Goal: Information Seeking & Learning: Find contact information

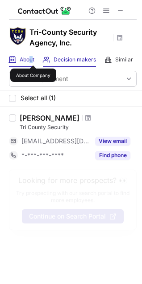
click at [31, 58] on span "About" at bounding box center [27, 59] width 15 height 7
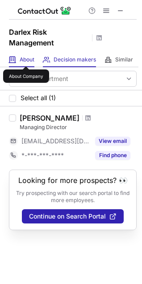
click at [28, 59] on span "About" at bounding box center [27, 59] width 15 height 7
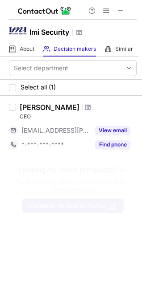
drag, startPoint x: 23, startPoint y: 47, endPoint x: 4, endPoint y: 47, distance: 18.7
click at [22, 46] on span "About" at bounding box center [27, 48] width 15 height 7
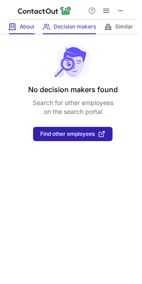
click at [22, 25] on span "About" at bounding box center [27, 26] width 15 height 7
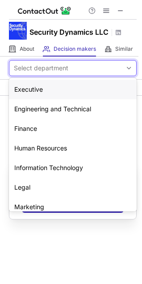
click at [10, 61] on div "Select department" at bounding box center [65, 68] width 112 height 14
click at [16, 52] on span at bounding box center [12, 48] width 7 height 7
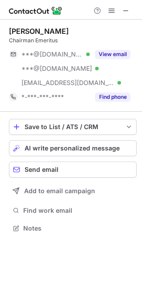
scroll to position [223, 142]
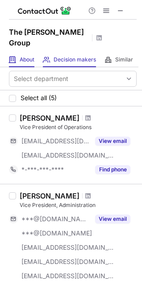
click at [28, 54] on div "About About Company" at bounding box center [21, 60] width 25 height 15
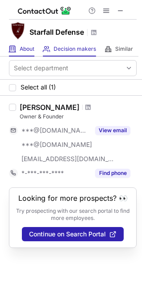
click at [14, 45] on div "About About Company" at bounding box center [21, 49] width 25 height 15
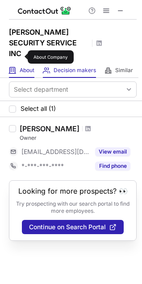
click at [22, 67] on span "About" at bounding box center [27, 70] width 15 height 7
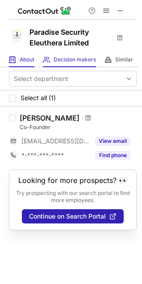
click at [30, 54] on div "About About Company" at bounding box center [21, 60] width 25 height 15
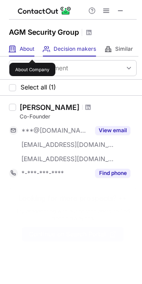
click at [29, 51] on span "About" at bounding box center [27, 48] width 15 height 7
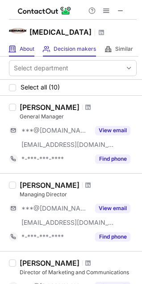
click at [18, 41] on div "[MEDICAL_DATA]" at bounding box center [71, 31] width 142 height 22
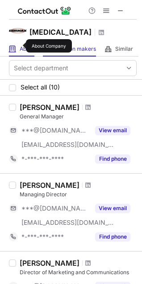
click at [21, 47] on span "About" at bounding box center [27, 48] width 15 height 7
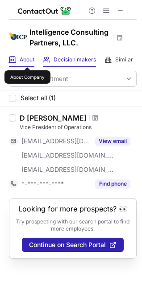
click at [27, 59] on span "About" at bounding box center [27, 59] width 15 height 7
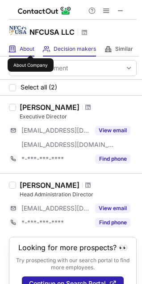
click at [30, 47] on span "About" at bounding box center [27, 48] width 15 height 7
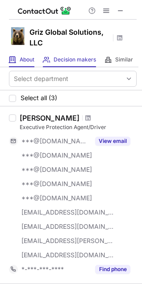
click at [27, 61] on span "About" at bounding box center [27, 59] width 15 height 7
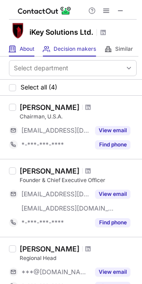
click at [18, 50] on div "About About Company" at bounding box center [21, 49] width 25 height 15
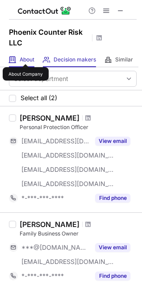
click at [24, 59] on span "About" at bounding box center [27, 59] width 15 height 7
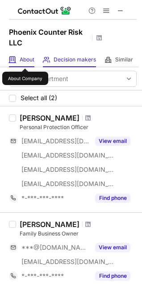
drag, startPoint x: 25, startPoint y: 61, endPoint x: 18, endPoint y: 61, distance: 6.7
click at [25, 61] on span "About" at bounding box center [27, 59] width 15 height 7
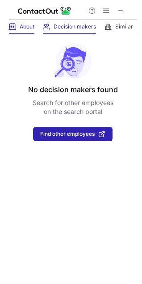
click at [19, 25] on div "About About Company" at bounding box center [21, 27] width 25 height 15
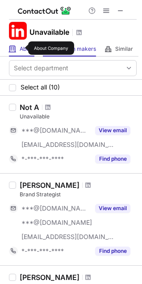
click at [22, 48] on span "About" at bounding box center [27, 48] width 15 height 7
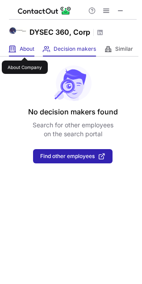
click at [24, 50] on span "About" at bounding box center [27, 48] width 15 height 7
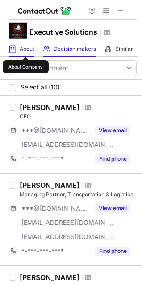
click at [25, 49] on span "About" at bounding box center [27, 48] width 15 height 7
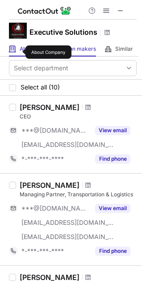
click at [20, 52] on span "About" at bounding box center [27, 48] width 15 height 7
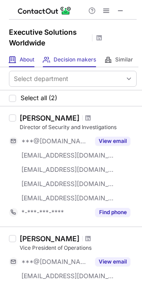
click at [28, 62] on span "About" at bounding box center [27, 59] width 15 height 7
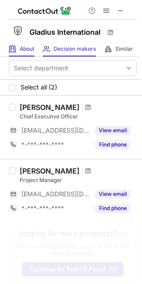
drag, startPoint x: 37, startPoint y: 45, endPoint x: 34, endPoint y: 49, distance: 5.4
click at [36, 45] on div "About About Company Decision makers View Employees Similar Similar Companies" at bounding box center [69, 49] width 138 height 15
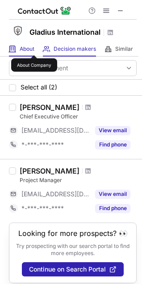
click at [32, 51] on span "About" at bounding box center [27, 48] width 15 height 7
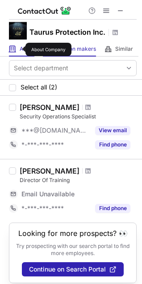
click at [21, 49] on span "About" at bounding box center [27, 48] width 15 height 7
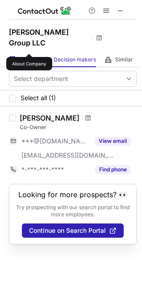
click at [21, 53] on div "About About Company" at bounding box center [21, 60] width 25 height 15
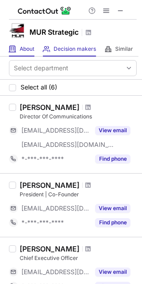
click at [20, 42] on div "About About Company" at bounding box center [21, 49] width 25 height 15
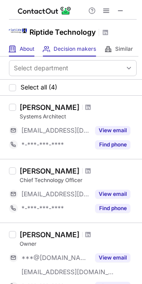
click at [20, 54] on div "About About Company" at bounding box center [21, 49] width 25 height 15
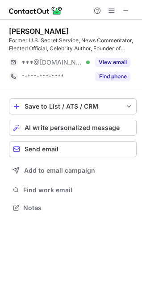
scroll to position [202, 142]
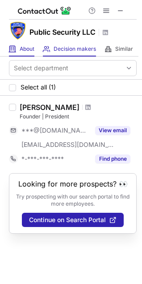
click at [19, 49] on div "About About Company" at bounding box center [21, 49] width 25 height 15
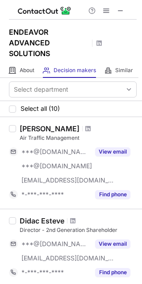
click at [22, 62] on div "ENDEAVOR ADVANCED SOLUTIONS" at bounding box center [71, 42] width 142 height 44
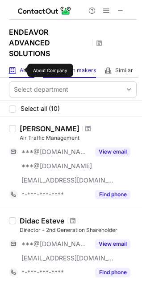
click at [21, 70] on span "About" at bounding box center [27, 70] width 15 height 7
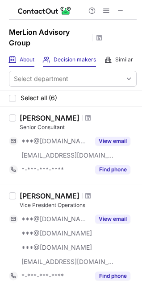
click at [27, 59] on span "About" at bounding box center [27, 59] width 15 height 7
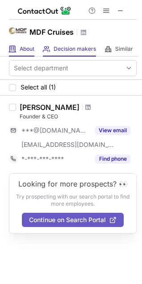
click at [20, 48] on span "About" at bounding box center [27, 48] width 15 height 7
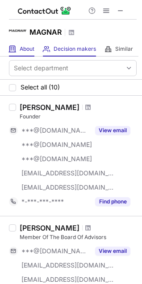
click at [14, 46] on span at bounding box center [12, 48] width 7 height 7
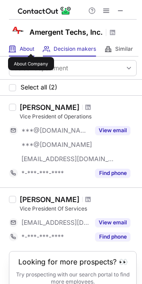
drag, startPoint x: 31, startPoint y: 46, endPoint x: 26, endPoint y: 47, distance: 4.7
click at [30, 47] on span "About" at bounding box center [27, 48] width 15 height 7
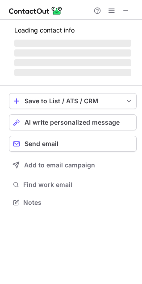
scroll to position [194, 142]
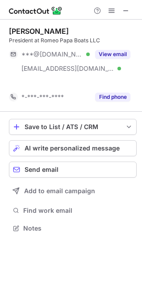
scroll to position [208, 142]
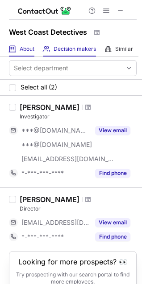
click at [25, 50] on span "About" at bounding box center [27, 48] width 15 height 7
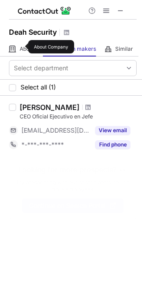
drag, startPoint x: 22, startPoint y: 47, endPoint x: 3, endPoint y: 49, distance: 19.4
click at [22, 47] on span "About" at bounding box center [27, 48] width 15 height 7
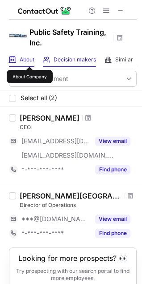
click at [29, 59] on span "About" at bounding box center [27, 59] width 15 height 7
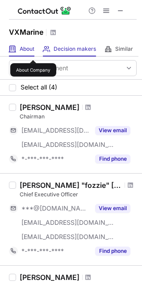
click at [33, 52] on span "About" at bounding box center [27, 48] width 15 height 7
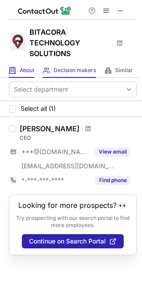
drag, startPoint x: 22, startPoint y: 67, endPoint x: 12, endPoint y: 69, distance: 10.3
click at [21, 67] on span "About" at bounding box center [27, 70] width 15 height 7
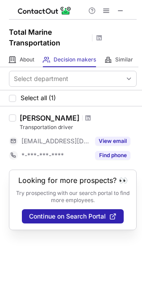
click at [39, 56] on div "About About Company Decision makers View Employees Similar Similar Companies" at bounding box center [69, 60] width 138 height 15
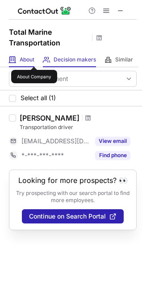
click at [29, 62] on span "About" at bounding box center [27, 59] width 15 height 7
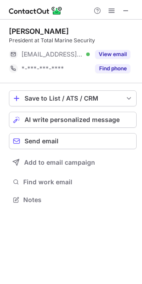
scroll to position [194, 142]
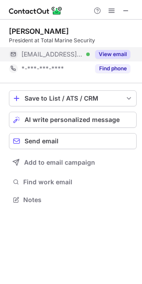
drag, startPoint x: 113, startPoint y: 50, endPoint x: 117, endPoint y: 58, distance: 9.4
click at [113, 50] on button "View email" at bounding box center [112, 54] width 35 height 9
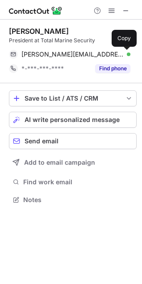
drag, startPoint x: 127, startPoint y: 53, endPoint x: 153, endPoint y: 14, distance: 47.0
click at [142, 14] on html "Donna Rulh-Thomas President at Total Marine Security donna.r@tmttx.com Verified…" at bounding box center [71, 142] width 142 height 284
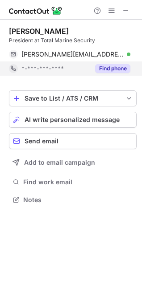
click at [108, 64] on button "Find phone" at bounding box center [112, 68] width 35 height 9
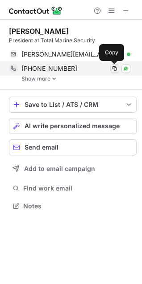
click at [114, 70] on span at bounding box center [114, 68] width 7 height 7
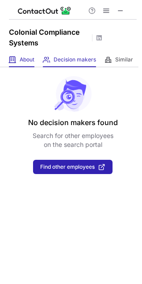
click at [25, 64] on div "About About Company" at bounding box center [21, 60] width 25 height 15
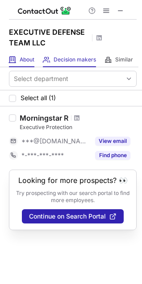
drag, startPoint x: 36, startPoint y: 59, endPoint x: 25, endPoint y: 60, distance: 10.7
click at [36, 60] on div "About About Company Decision makers View Employees Similar Similar Companies" at bounding box center [69, 60] width 138 height 15
click at [9, 59] on span at bounding box center [12, 59] width 7 height 7
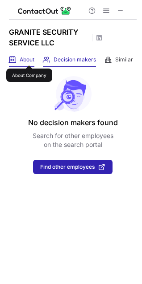
click at [29, 58] on span "About" at bounding box center [27, 59] width 15 height 7
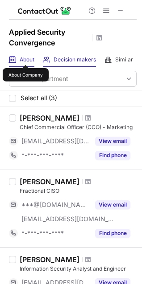
drag, startPoint x: 25, startPoint y: 57, endPoint x: 18, endPoint y: 62, distance: 7.7
click at [25, 57] on span "About" at bounding box center [27, 59] width 15 height 7
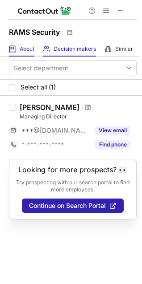
drag, startPoint x: 35, startPoint y: 49, endPoint x: 29, endPoint y: 52, distance: 6.0
click at [35, 49] on div "About About Company Decision makers View Employees Similar Similar Companies" at bounding box center [69, 49] width 138 height 15
click at [17, 45] on div "About About Company" at bounding box center [21, 49] width 25 height 15
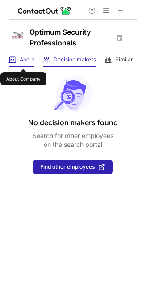
drag, startPoint x: 23, startPoint y: 61, endPoint x: 14, endPoint y: 54, distance: 11.1
click at [23, 61] on span "About" at bounding box center [27, 59] width 15 height 7
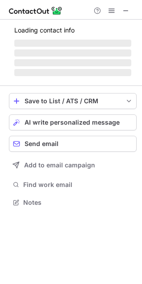
scroll to position [208, 142]
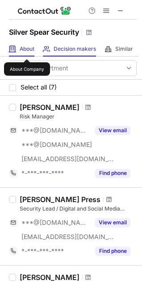
click at [27, 51] on span "About" at bounding box center [27, 48] width 15 height 7
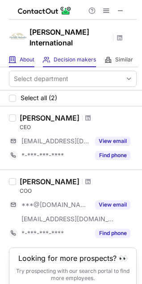
click at [26, 55] on div "About About Company" at bounding box center [21, 60] width 25 height 15
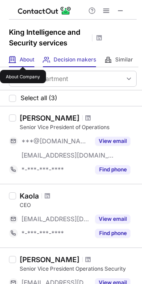
drag, startPoint x: 25, startPoint y: 58, endPoint x: 16, endPoint y: 58, distance: 8.9
click at [23, 58] on span "About" at bounding box center [27, 59] width 15 height 7
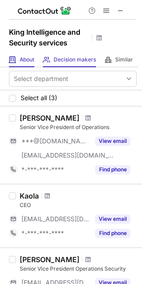
click at [23, 57] on span "About" at bounding box center [27, 59] width 15 height 7
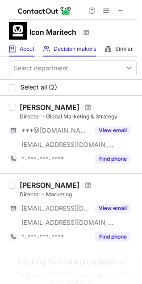
click at [20, 45] on div "About About Company" at bounding box center [21, 49] width 25 height 15
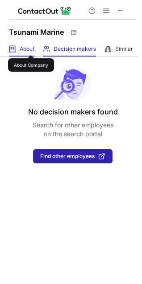
click at [31, 47] on span "About" at bounding box center [27, 48] width 15 height 7
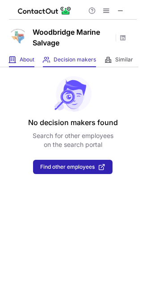
click at [25, 62] on span "About" at bounding box center [27, 59] width 15 height 7
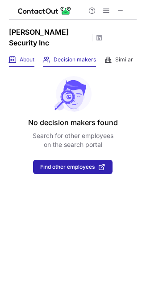
click at [21, 56] on span "About" at bounding box center [27, 59] width 15 height 7
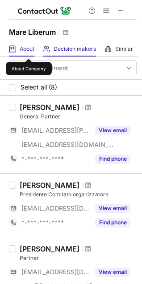
click at [29, 51] on span "About" at bounding box center [27, 48] width 15 height 7
